Goal: Transaction & Acquisition: Purchase product/service

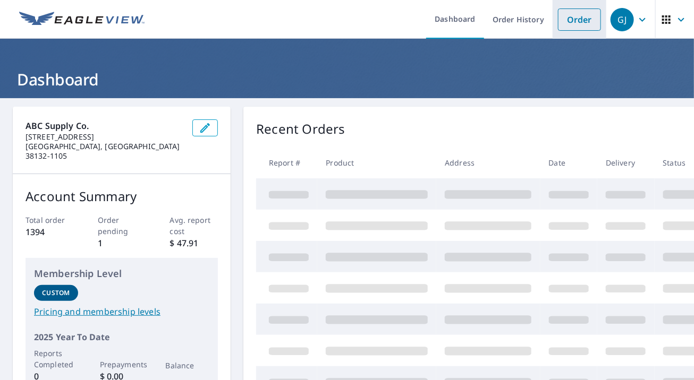
click at [579, 20] on link "Order" at bounding box center [579, 19] width 43 height 22
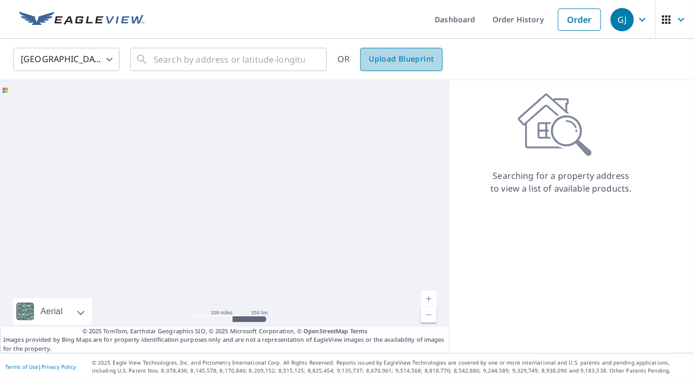
click at [389, 65] on span "Upload Blueprint" at bounding box center [401, 59] width 65 height 13
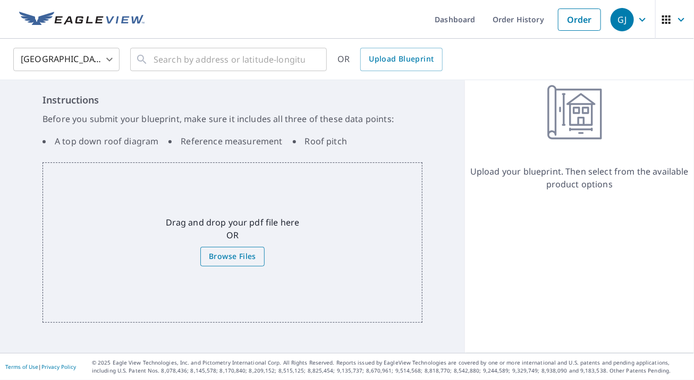
click at [218, 257] on span "Browse Files" at bounding box center [232, 256] width 47 height 13
click at [0, 0] on input "Browse Files" at bounding box center [0, 0] width 0 height 0
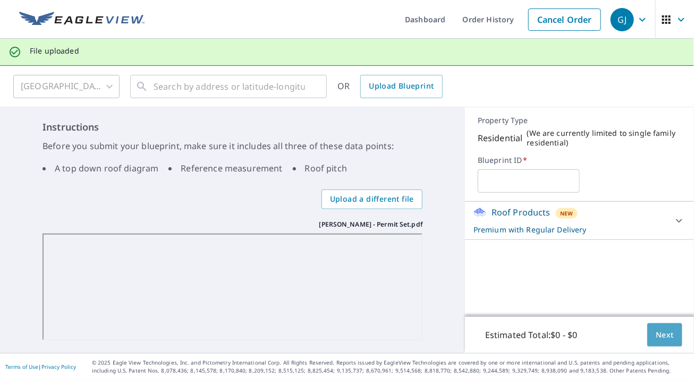
click at [647, 339] on button "Next" at bounding box center [664, 335] width 35 height 24
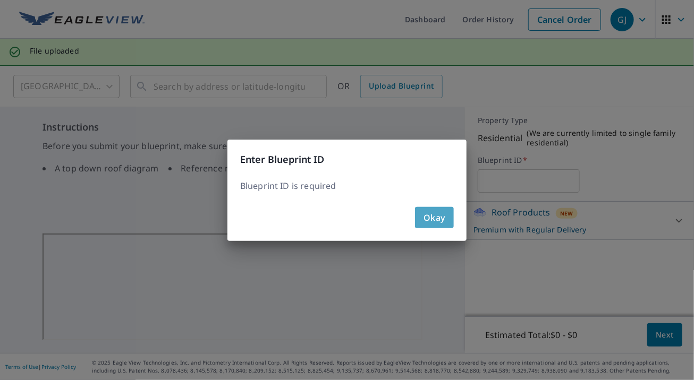
click at [430, 220] on span "Okay" at bounding box center [434, 217] width 22 height 15
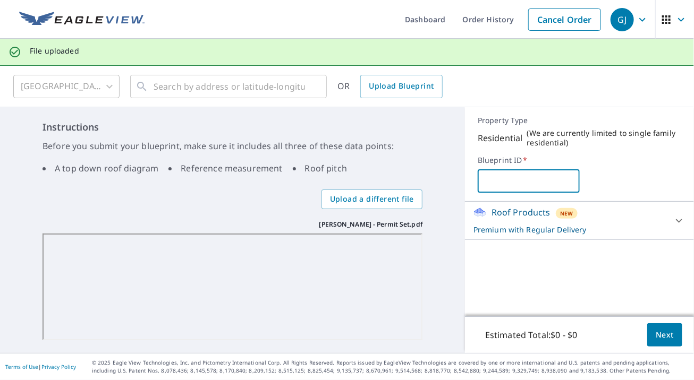
click at [485, 185] on input "text" at bounding box center [527, 181] width 101 height 30
type input "d"
type input "DESOTO ROOFING - [PERSON_NAME]"
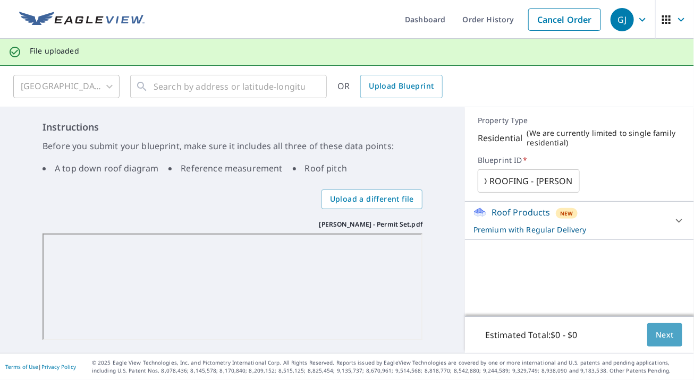
scroll to position [0, 0]
click at [658, 335] on span "Next" at bounding box center [664, 335] width 18 height 13
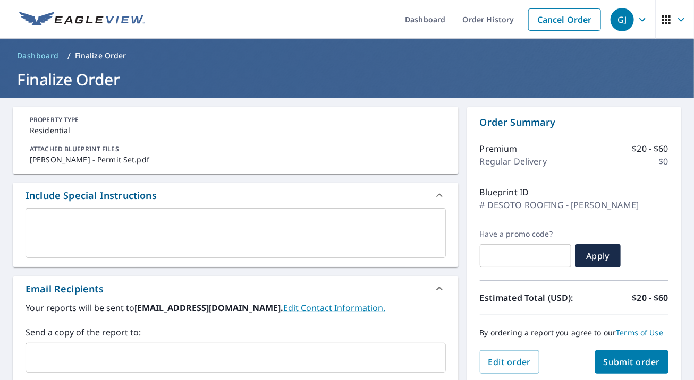
click at [52, 359] on input "text" at bounding box center [227, 358] width 395 height 20
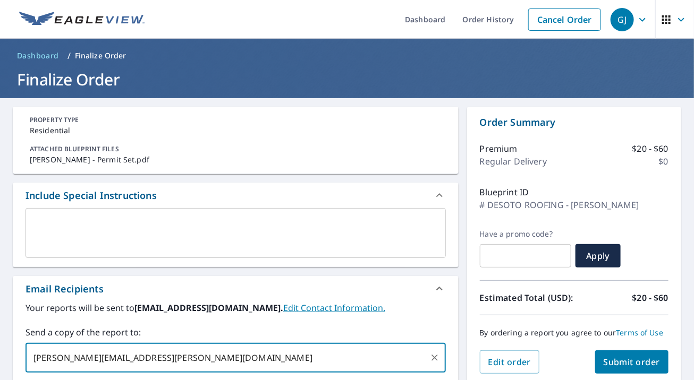
type input "[PERSON_NAME][EMAIL_ADDRESS][PERSON_NAME][DOMAIN_NAME]"
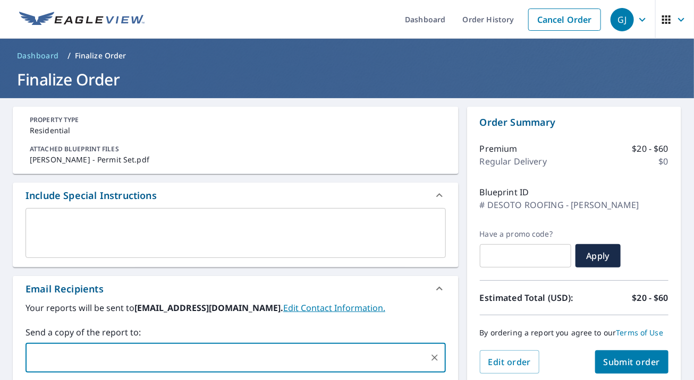
click at [606, 364] on span "Submit order" at bounding box center [631, 362] width 57 height 12
